Goal: Information Seeking & Learning: Learn about a topic

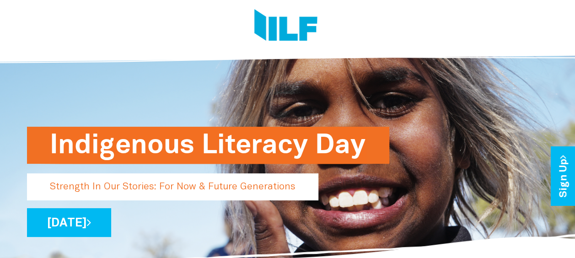
scroll to position [46, 0]
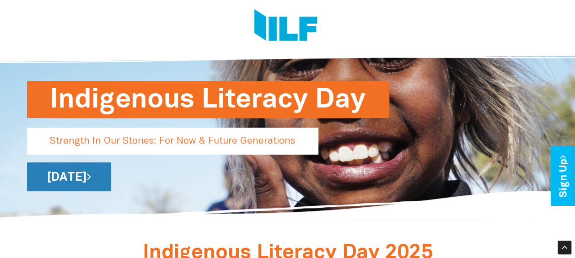
click at [111, 177] on link "[DATE]" at bounding box center [69, 176] width 84 height 29
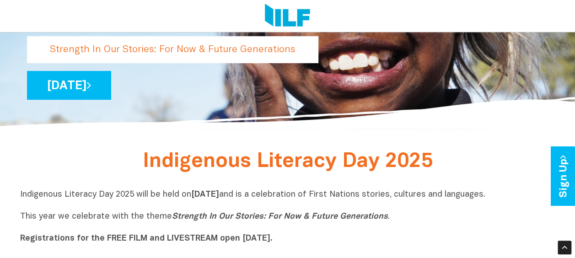
scroll to position [46, 0]
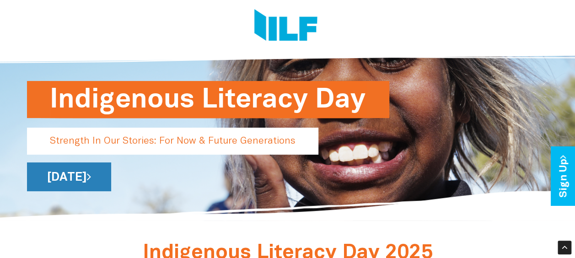
click at [111, 177] on link "[DATE]" at bounding box center [69, 176] width 84 height 29
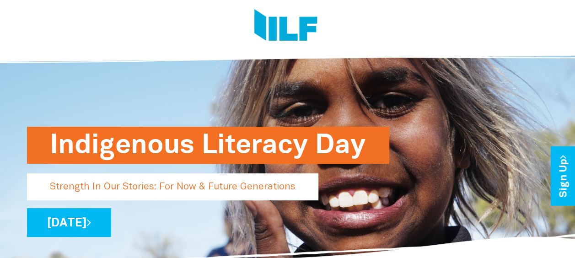
click at [189, 184] on p "Strength In Our Stories: For Now & Future Generations" at bounding box center [172, 186] width 291 height 27
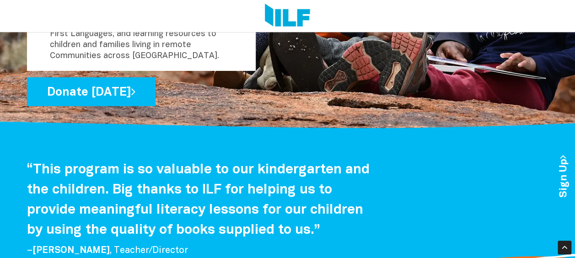
scroll to position [1252, 0]
